Goal: Information Seeking & Learning: Learn about a topic

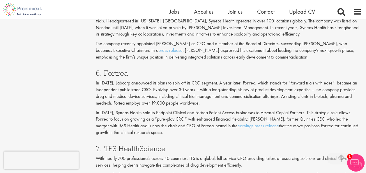
scroll to position [1165, 0]
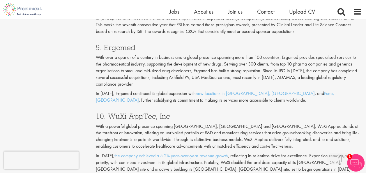
scroll to position [1282, 0]
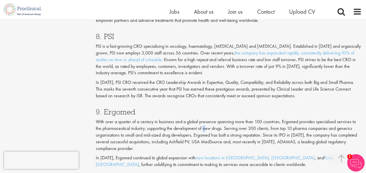
click at [200, 119] on p "With over a quarter of a century in business and a global presence spanning mor…" at bounding box center [229, 135] width 266 height 33
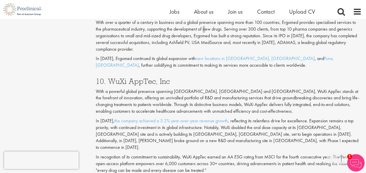
scroll to position [1369, 0]
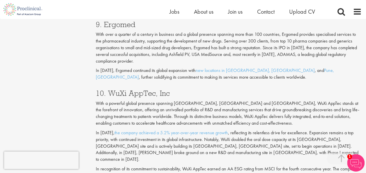
click at [167, 89] on h3 "10. WuXi AppTec, Inc" at bounding box center [229, 93] width 266 height 8
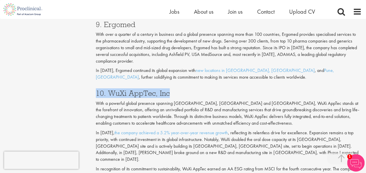
drag, startPoint x: 181, startPoint y: 69, endPoint x: 95, endPoint y: 70, distance: 86.2
copy h3 "10. WuXi AppTec, Inc"
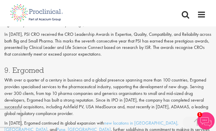
scroll to position [1480, 0]
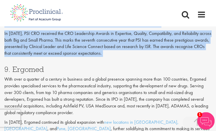
drag, startPoint x: 5, startPoint y: 36, endPoint x: 47, endPoint y: 35, distance: 42.5
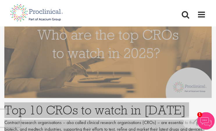
scroll to position [198, 0]
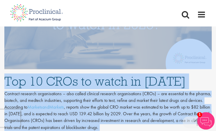
click at [122, 91] on p "Contract research organisations – also called clinical research organisations (…" at bounding box center [108, 111] width 208 height 40
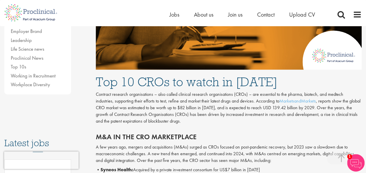
click at [238, 124] on div "Contract research organisations – also called clinical research organisations (…" at bounding box center [228, 109] width 275 height 36
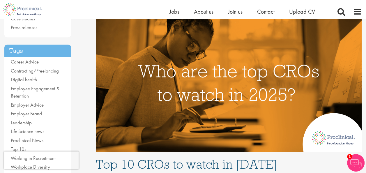
scroll to position [146, 0]
